Goal: Task Accomplishment & Management: Use online tool/utility

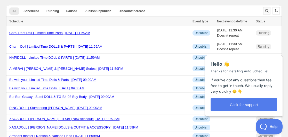
click at [267, 11] on icon "Search and filter results" at bounding box center [266, 10] width 5 height 5
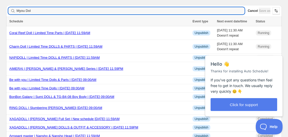
type input "Myou Doll"
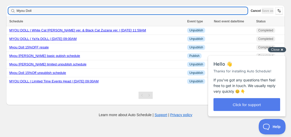
click at [279, 49] on span "Close" at bounding box center [275, 50] width 9 height 4
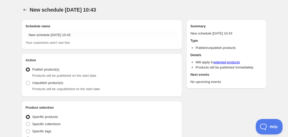
radio input "true"
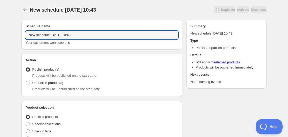
drag, startPoint x: 87, startPoint y: 36, endPoint x: 13, endPoint y: 31, distance: 74.3
click at [85, 39] on input "Myou Doll resale September 2025" at bounding box center [102, 35] width 153 height 8
drag, startPoint x: 45, startPoint y: 36, endPoint x: 142, endPoint y: 35, distance: 96.8
click at [142, 35] on input "Myou Doll resale September 2025 unpub" at bounding box center [102, 35] width 153 height 8
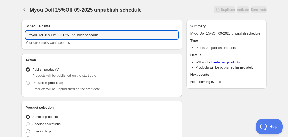
type input "Myou Doll 15%Off 09-2025 unpublish schedule"
click at [49, 85] on span "Unpublish product(s)" at bounding box center [47, 83] width 31 height 4
click at [26, 81] on input "Unpublish product(s)" at bounding box center [26, 81] width 0 height 0
radio input "true"
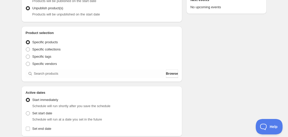
scroll to position [77, 0]
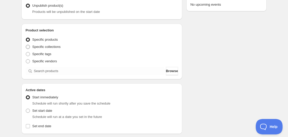
click at [53, 47] on span "Specific collections" at bounding box center [46, 47] width 28 height 4
click at [26, 45] on input "Specific collections" at bounding box center [26, 45] width 0 height 0
radio input "true"
click at [174, 72] on span "Browse" at bounding box center [172, 71] width 12 height 5
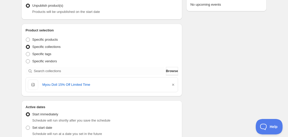
scroll to position [181, 0]
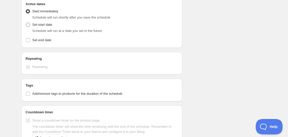
click at [45, 25] on span "Set start date" at bounding box center [42, 25] width 20 height 4
click at [26, 23] on input "Set start date" at bounding box center [26, 23] width 0 height 0
radio input "true"
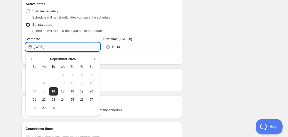
click at [75, 46] on input "2025-09-16" at bounding box center [67, 47] width 66 height 8
click at [91, 58] on icon "Show next month, October 2025" at bounding box center [93, 59] width 5 height 5
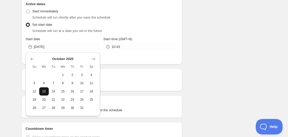
click at [43, 93] on span "13" at bounding box center [43, 92] width 5 height 4
type input "2025-10-13"
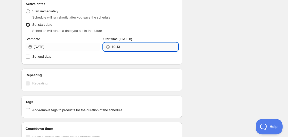
click at [124, 45] on input "10:43" at bounding box center [145, 47] width 66 height 8
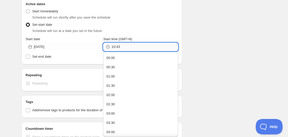
click at [124, 45] on input "10:43" at bounding box center [145, 47] width 66 height 8
type input "22:59"
click at [231, 25] on div "Schedule name Myou Doll 15%Off 09-2025 unpublish schedule Your customers won't …" at bounding box center [141, 35] width 249 height 400
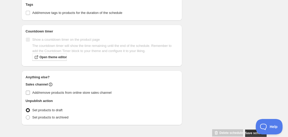
scroll to position [284, 0]
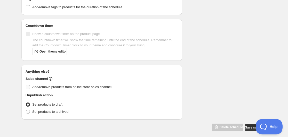
click at [88, 87] on span "Add/remove products from online store sales channel" at bounding box center [71, 87] width 79 height 4
click at [30, 87] on input "Add/remove products from online store sales channel" at bounding box center [28, 87] width 4 height 4
click at [27, 85] on input "Add/remove products from online store sales channel" at bounding box center [28, 87] width 4 height 4
click at [29, 87] on input "Add/remove products from online store sales channel" at bounding box center [28, 87] width 4 height 4
checkbox input "true"
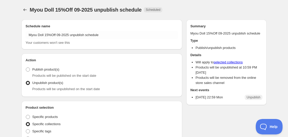
radio input "true"
checkbox input "true"
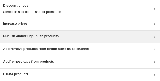
click at [33, 37] on h3 "Publish and/or unpublish products" at bounding box center [31, 36] width 56 height 5
